Goal: Task Accomplishment & Management: Use online tool/utility

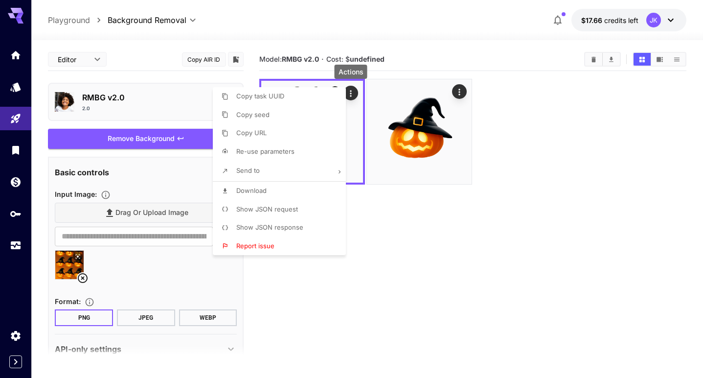
click at [401, 220] on div at bounding box center [351, 189] width 703 height 378
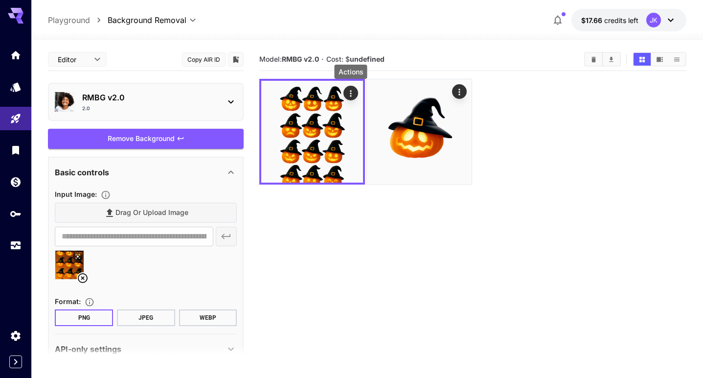
click at [81, 273] on icon at bounding box center [83, 278] width 12 height 12
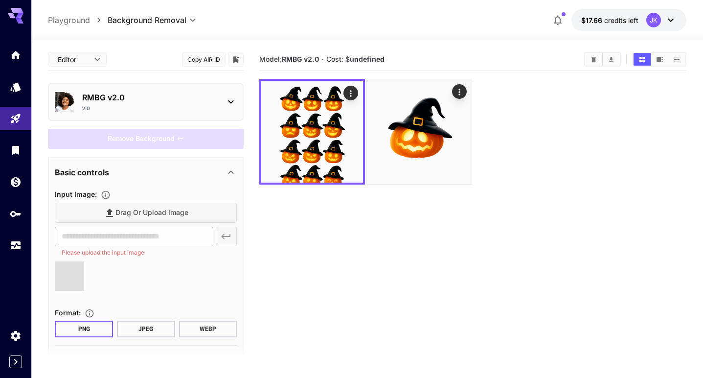
type input "**********"
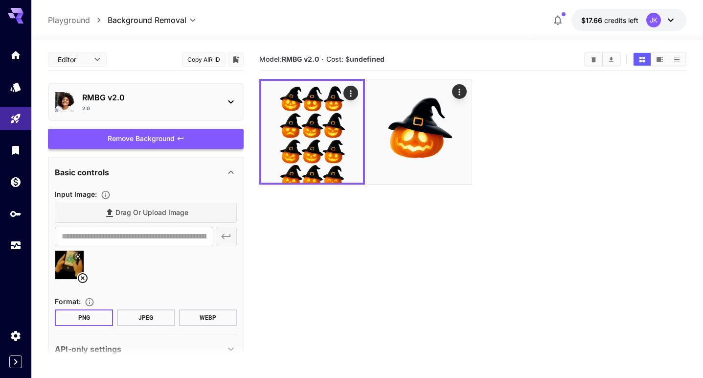
click at [158, 134] on div "Remove Background" at bounding box center [146, 139] width 196 height 20
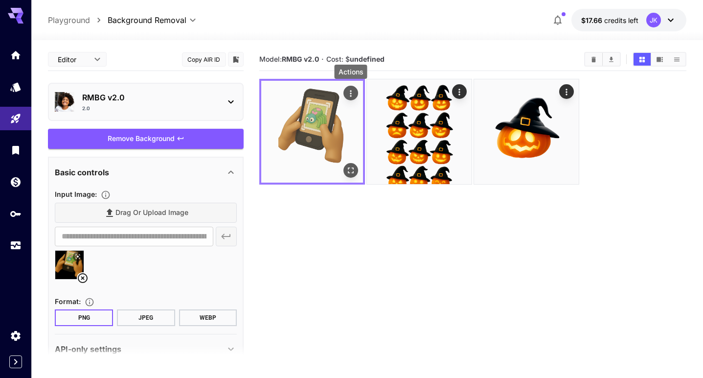
click at [350, 93] on icon "Actions" at bounding box center [351, 94] width 10 height 10
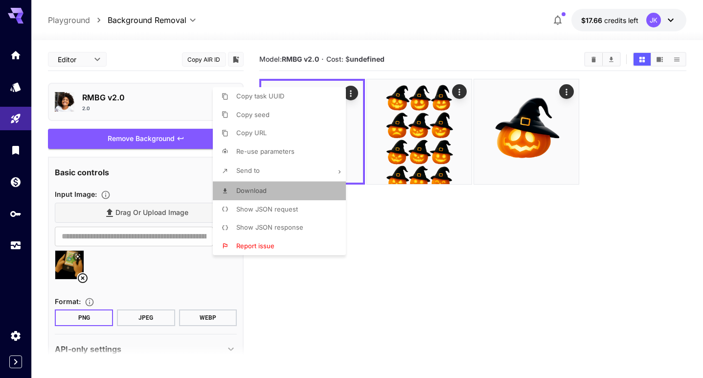
click at [298, 188] on li "Download" at bounding box center [282, 190] width 139 height 19
click at [230, 268] on div at bounding box center [351, 189] width 703 height 378
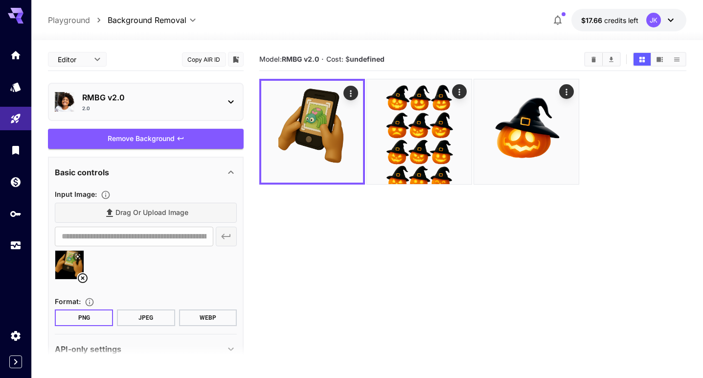
click at [86, 273] on icon at bounding box center [83, 278] width 12 height 12
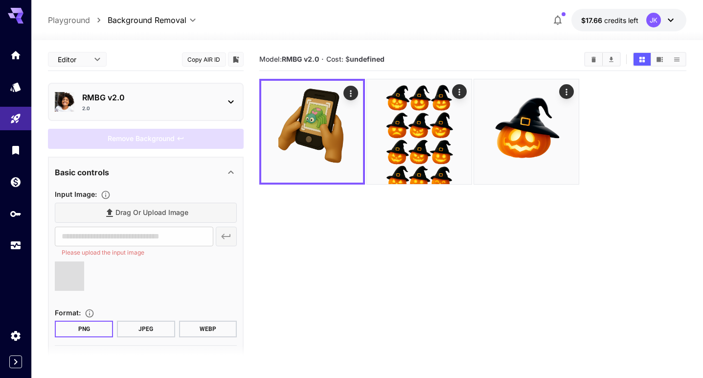
type input "**********"
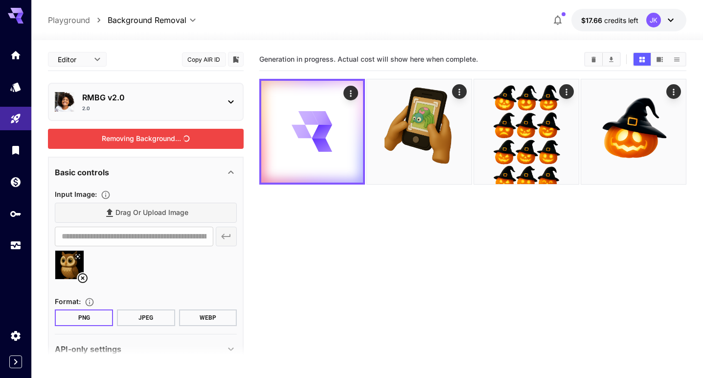
click at [160, 134] on div "Removing Background..." at bounding box center [146, 139] width 196 height 20
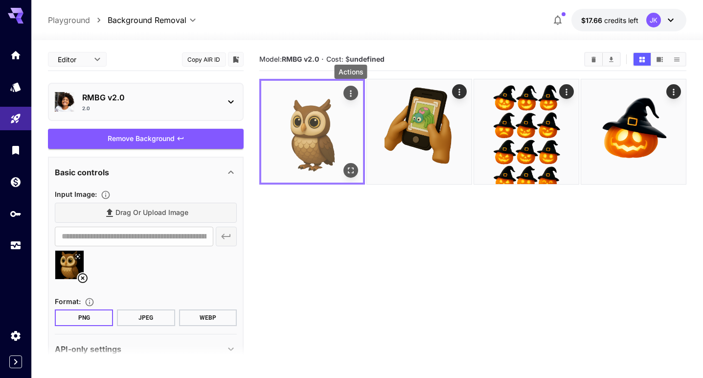
click at [347, 95] on icon "Actions" at bounding box center [351, 94] width 10 height 10
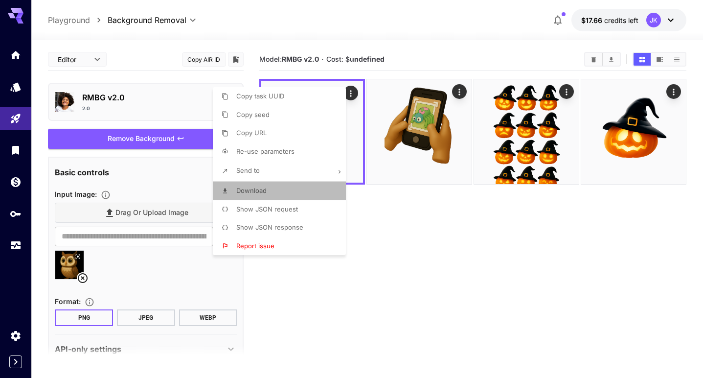
click at [261, 194] on span "Download" at bounding box center [251, 190] width 30 height 8
click at [352, 257] on div at bounding box center [351, 189] width 703 height 378
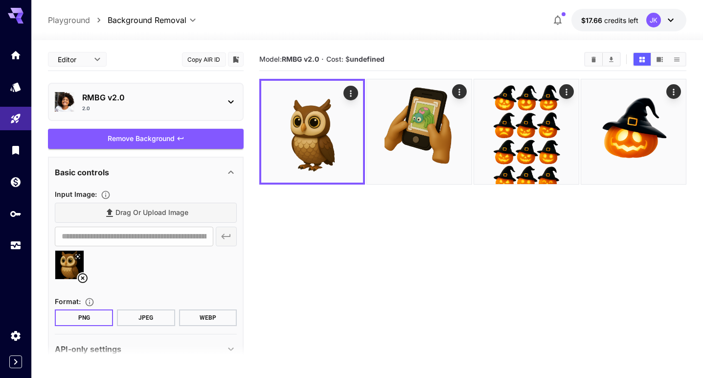
click at [305, 274] on section "Model: RMBG v2.0 · Cost: $ undefined" at bounding box center [472, 237] width 426 height 378
click at [82, 274] on icon at bounding box center [83, 278] width 12 height 12
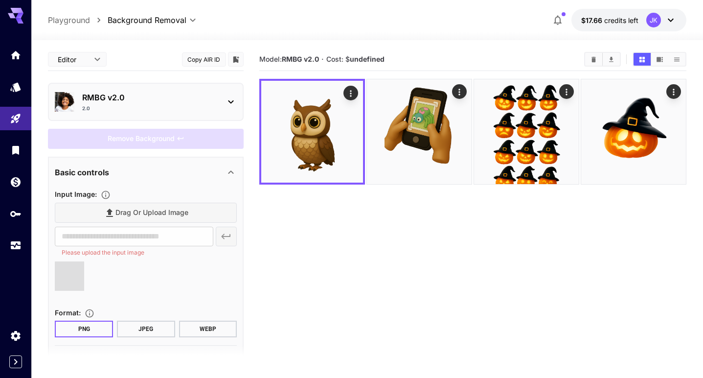
type input "**********"
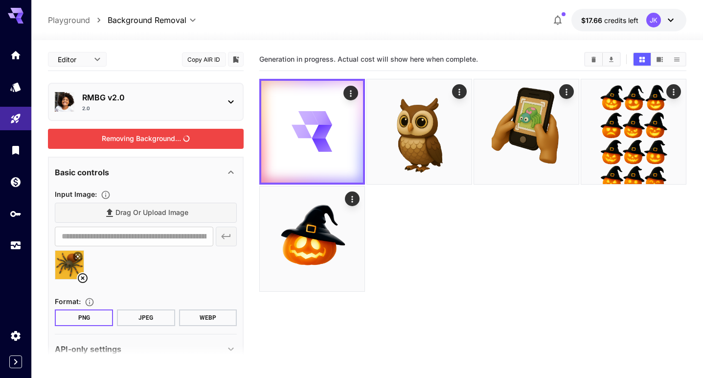
click at [169, 137] on div "Removing Background..." at bounding box center [146, 139] width 196 height 20
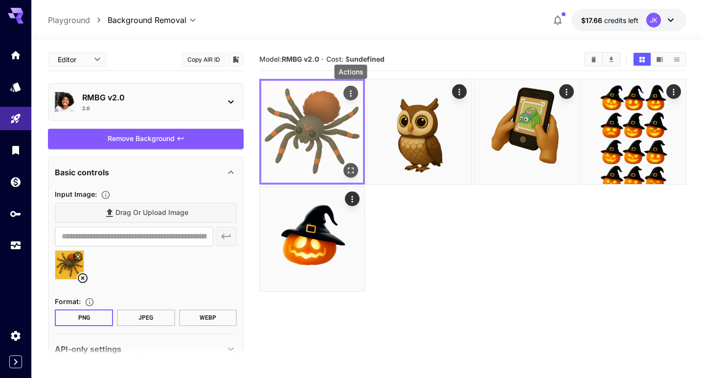
click at [355, 92] on icon "Actions" at bounding box center [351, 94] width 10 height 10
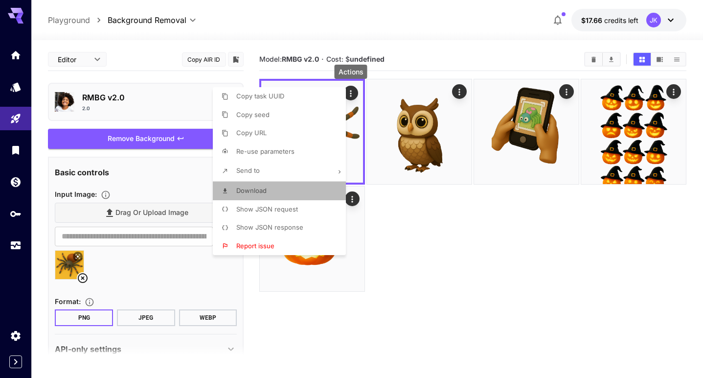
click at [301, 186] on li "Download" at bounding box center [282, 190] width 139 height 19
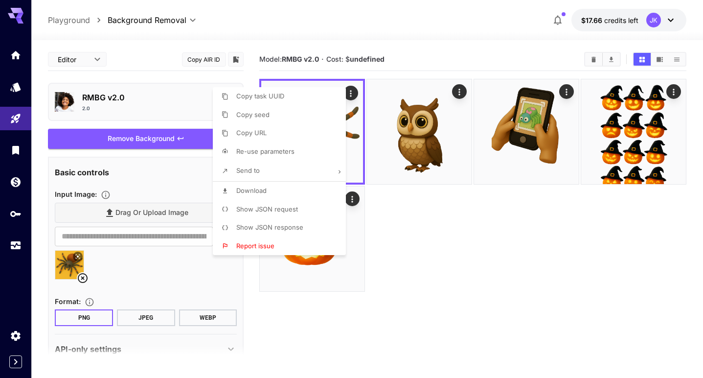
click at [422, 296] on div at bounding box center [351, 189] width 703 height 378
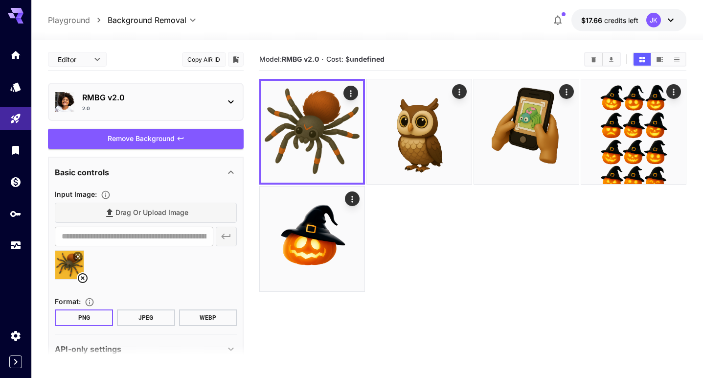
click at [82, 277] on icon at bounding box center [83, 278] width 10 height 10
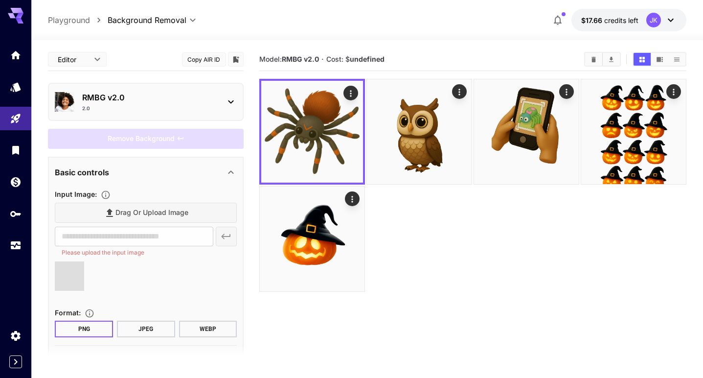
click at [276, 310] on section "Model: RMBG v2.0 · Cost: $ undefined" at bounding box center [472, 237] width 426 height 378
type input "**********"
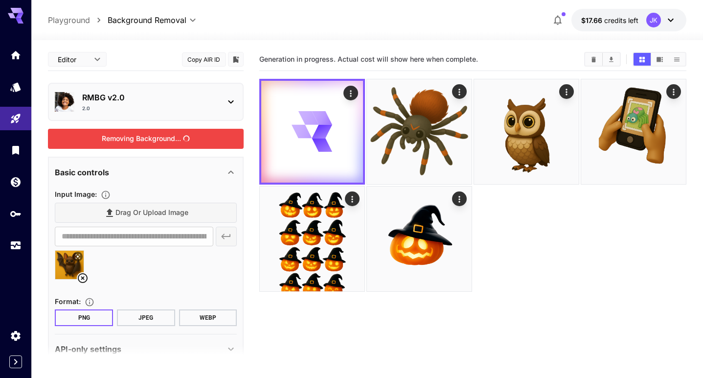
click at [165, 138] on div "Removing Background..." at bounding box center [146, 139] width 196 height 20
